Goal: Information Seeking & Learning: Learn about a topic

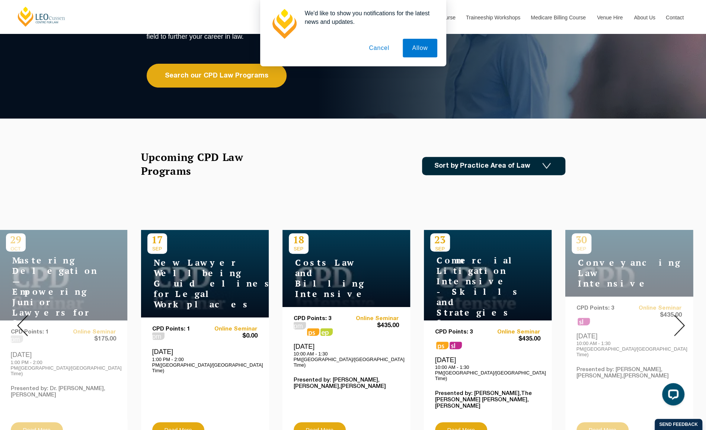
click at [375, 45] on button "Cancel" at bounding box center [379, 48] width 39 height 19
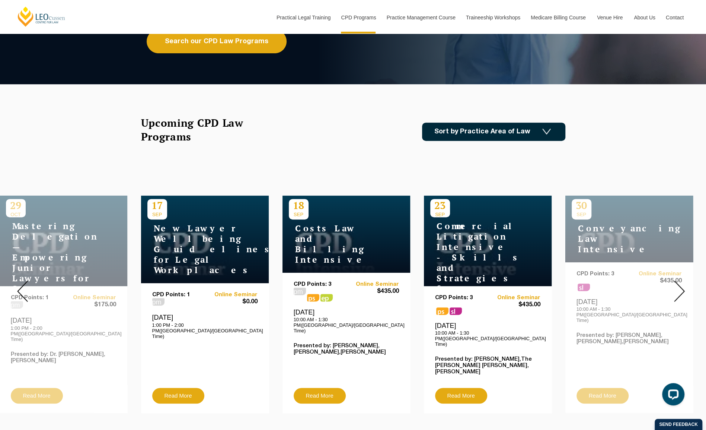
scroll to position [186, 0]
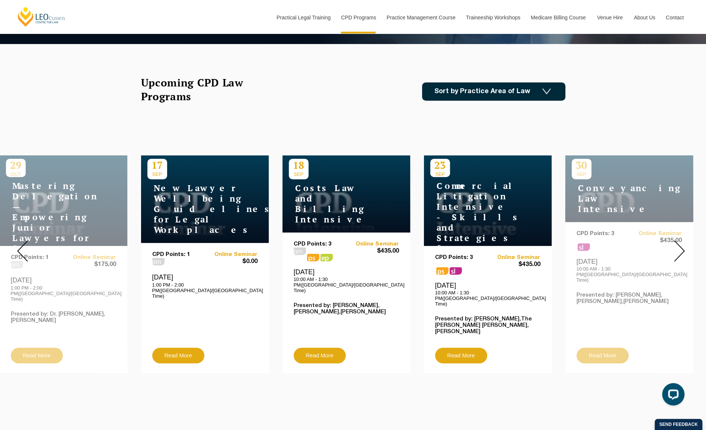
click at [684, 256] on div at bounding box center [680, 251] width 54 height 254
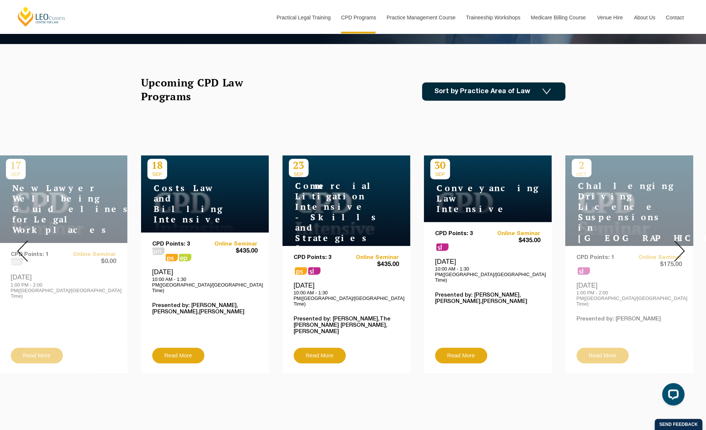
click at [684, 256] on div at bounding box center [680, 251] width 54 height 254
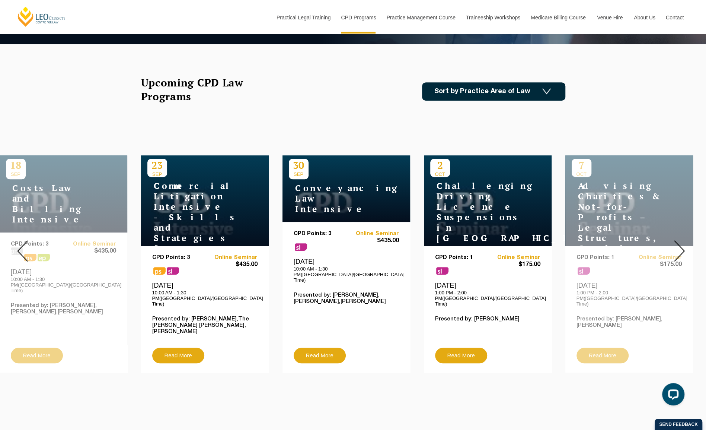
click at [684, 256] on div at bounding box center [680, 251] width 54 height 254
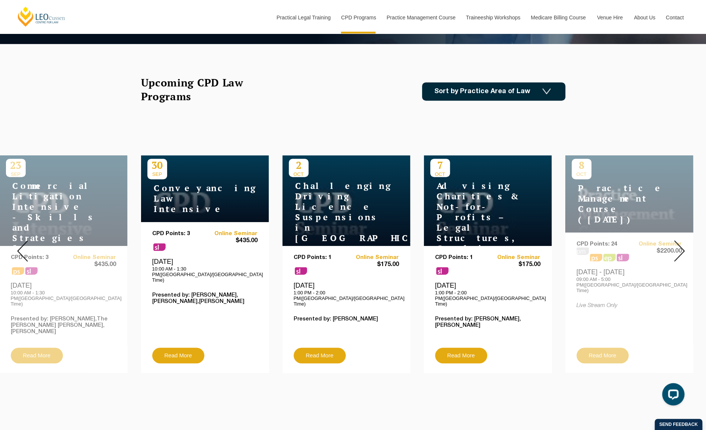
click at [684, 256] on div at bounding box center [680, 251] width 54 height 254
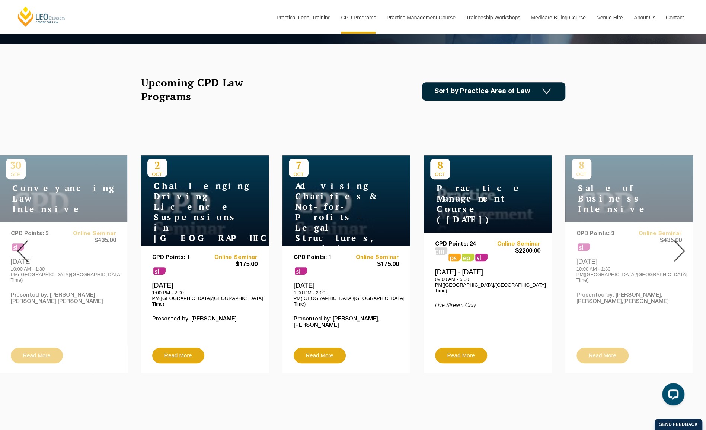
click at [684, 256] on div at bounding box center [680, 251] width 54 height 254
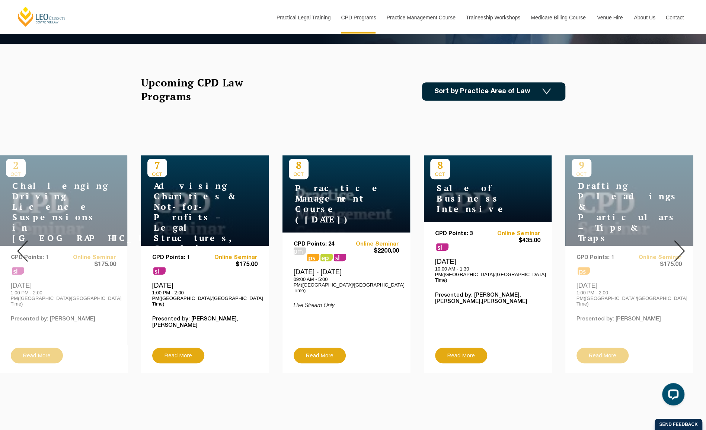
click at [684, 256] on div at bounding box center [680, 251] width 54 height 254
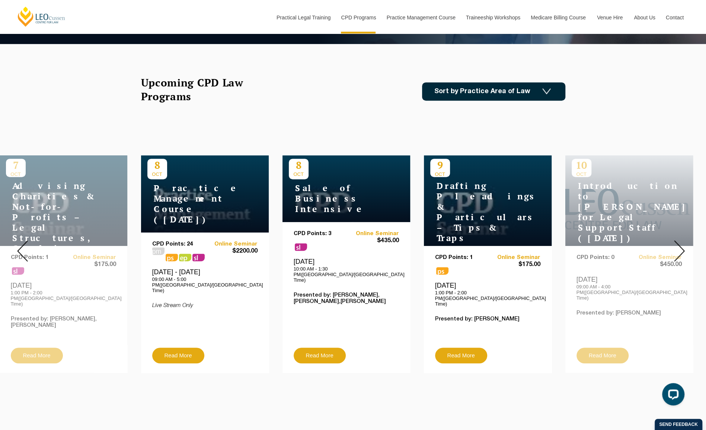
click at [684, 256] on div at bounding box center [680, 251] width 54 height 254
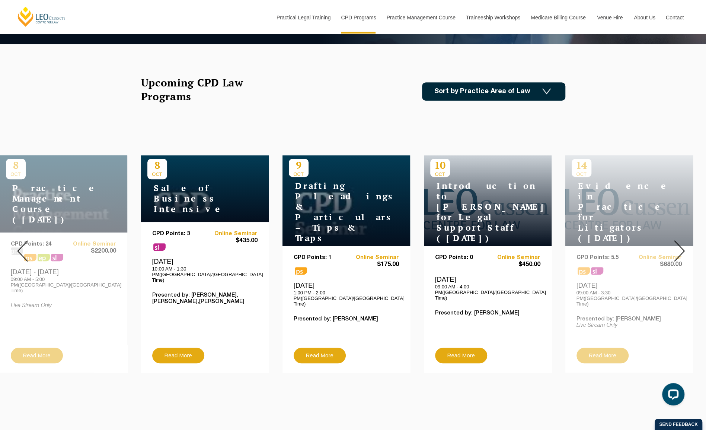
click at [684, 256] on div at bounding box center [680, 251] width 54 height 254
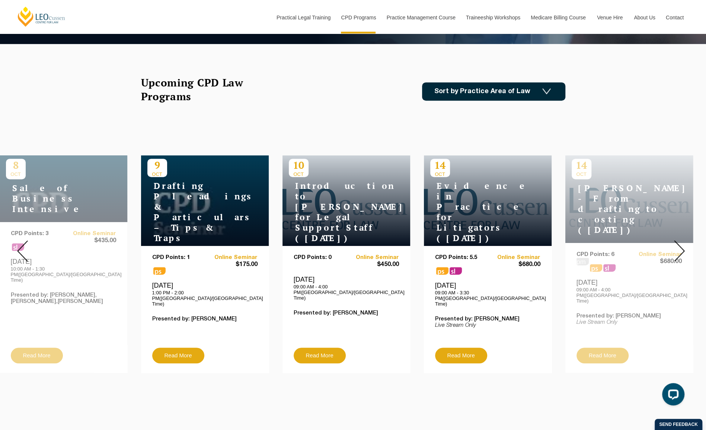
click at [684, 256] on div at bounding box center [680, 251] width 54 height 254
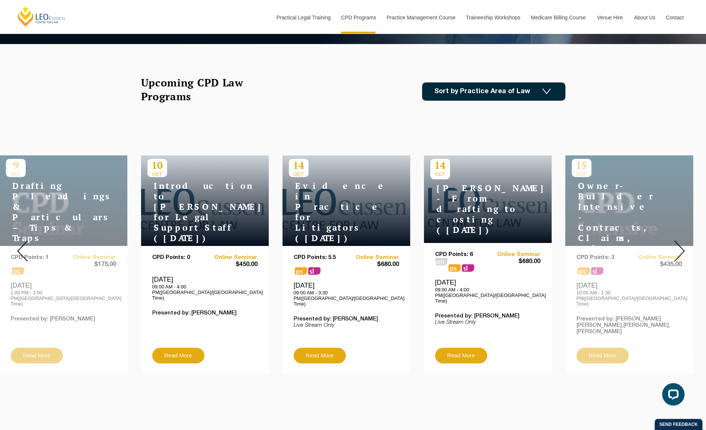
click at [684, 256] on div at bounding box center [680, 251] width 54 height 254
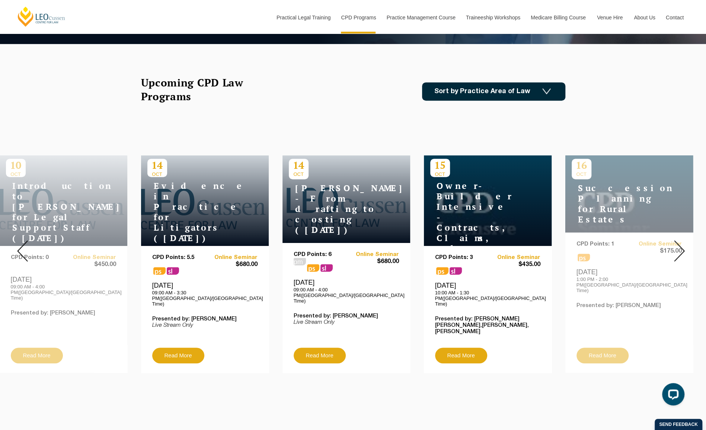
click at [684, 256] on div at bounding box center [680, 251] width 54 height 254
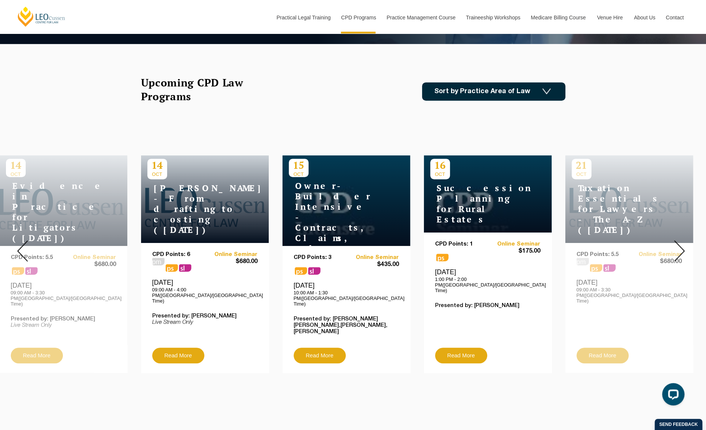
click at [684, 256] on div at bounding box center [680, 251] width 54 height 254
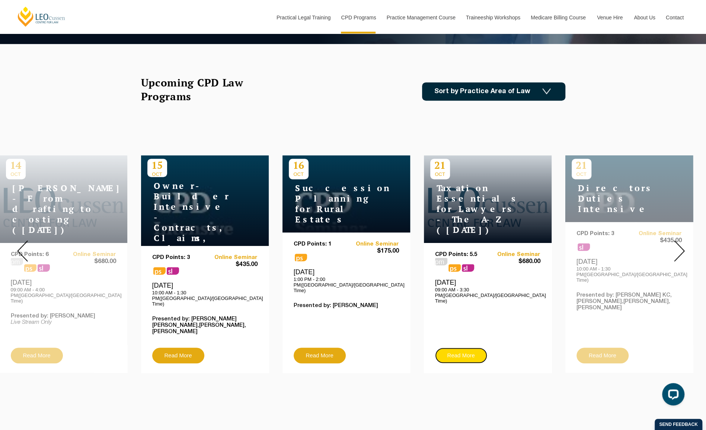
click at [452, 347] on link "Read More" at bounding box center [461, 355] width 52 height 16
